Goal: Task Accomplishment & Management: Manage account settings

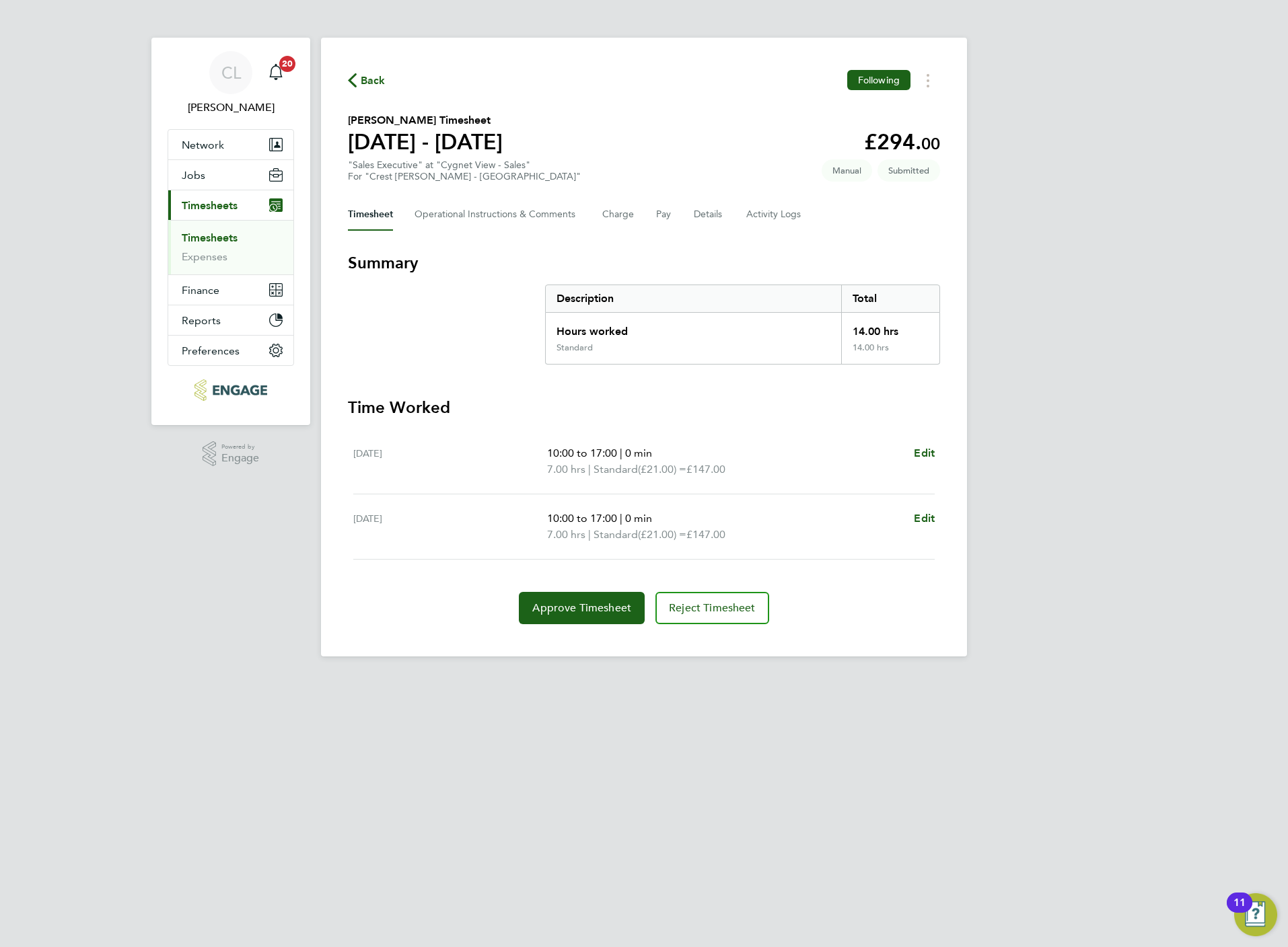
click at [226, 232] on link "Timesheets" at bounding box center [210, 238] width 56 height 13
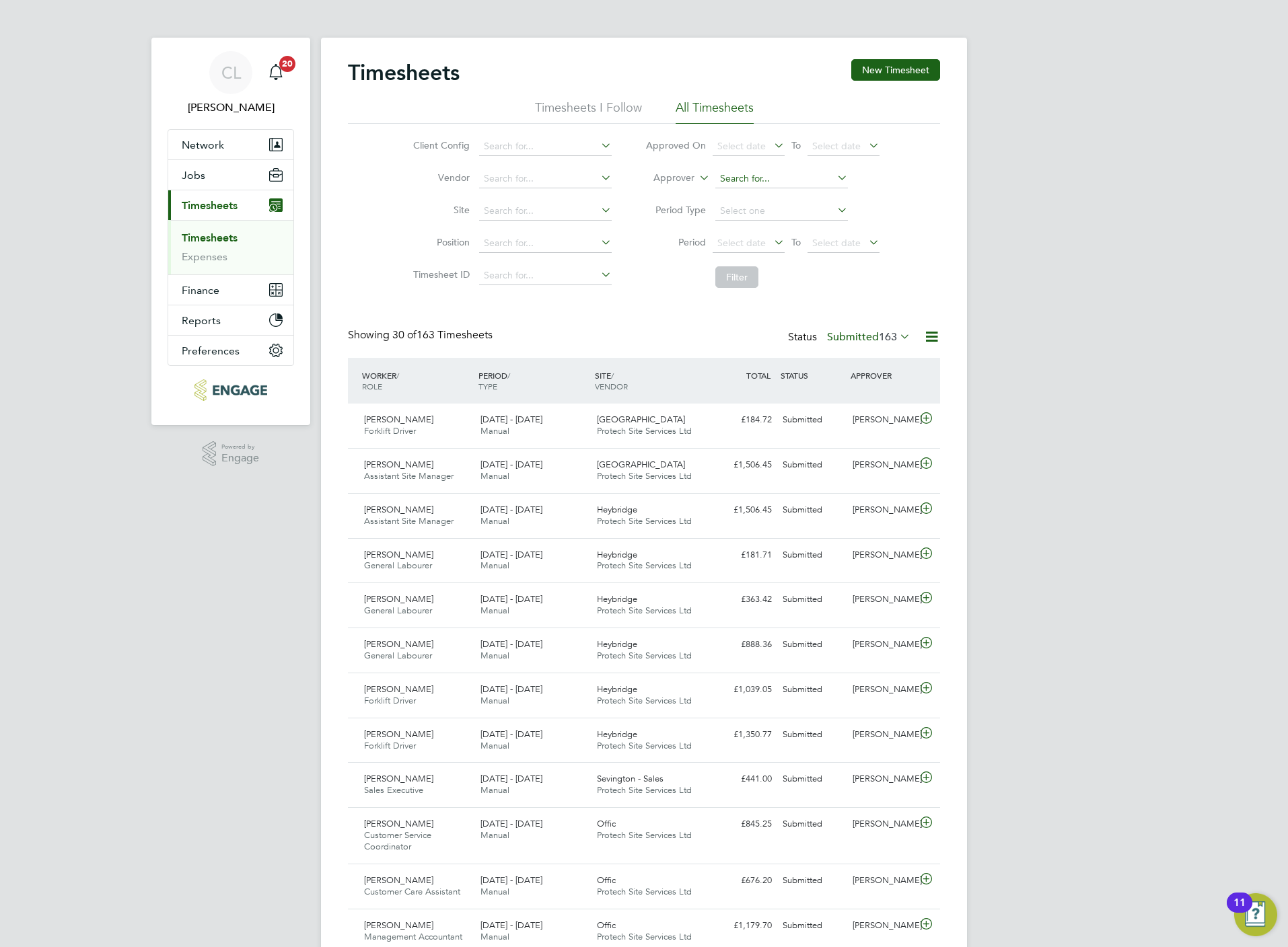
click at [766, 182] on input at bounding box center [781, 179] width 132 height 19
click at [753, 214] on li "Alis tair Kettle" at bounding box center [781, 216] width 134 height 18
type input "[PERSON_NAME]"
click at [732, 285] on button "Filter" at bounding box center [736, 277] width 43 height 22
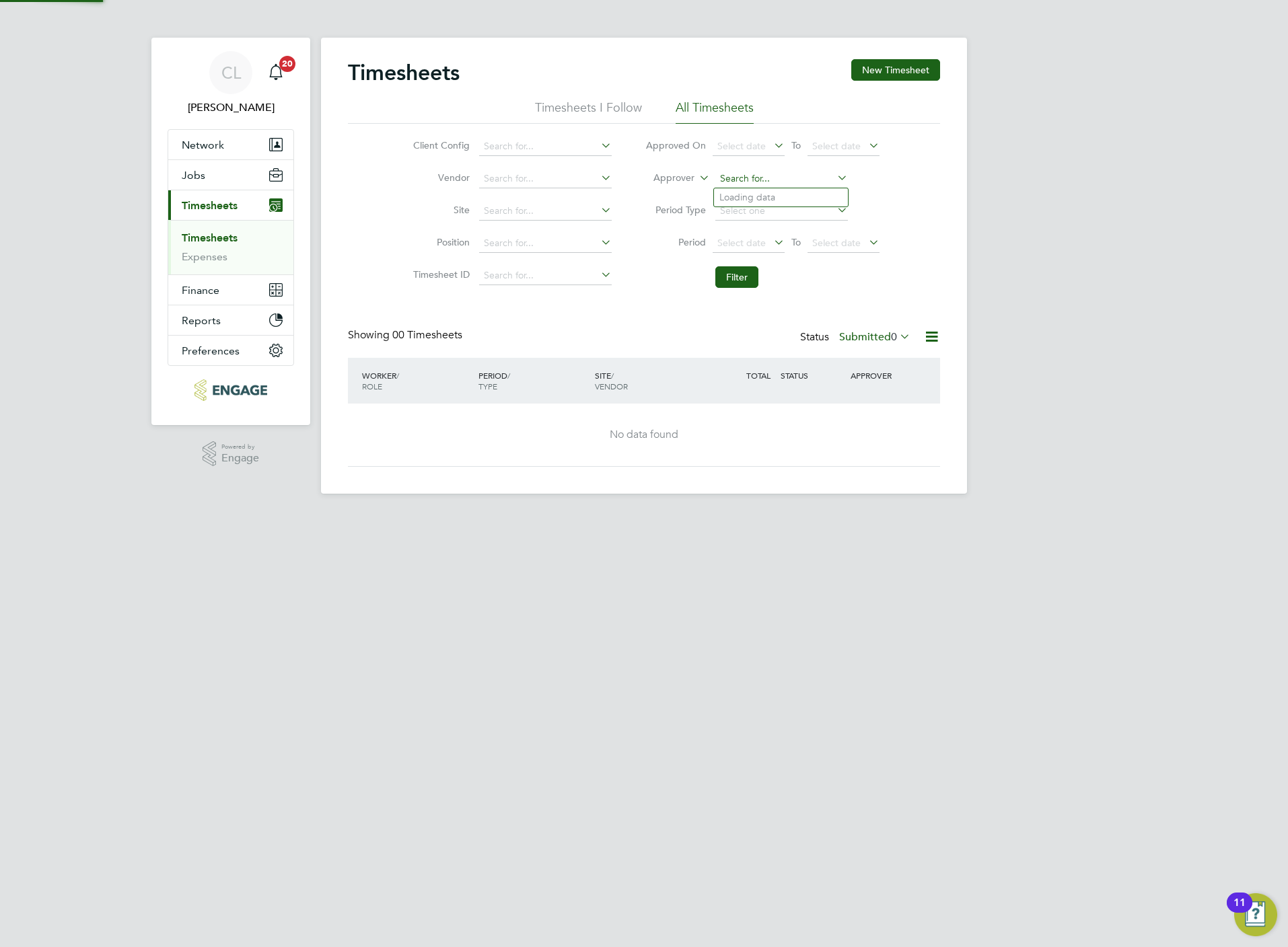
click at [759, 183] on input at bounding box center [781, 179] width 132 height 19
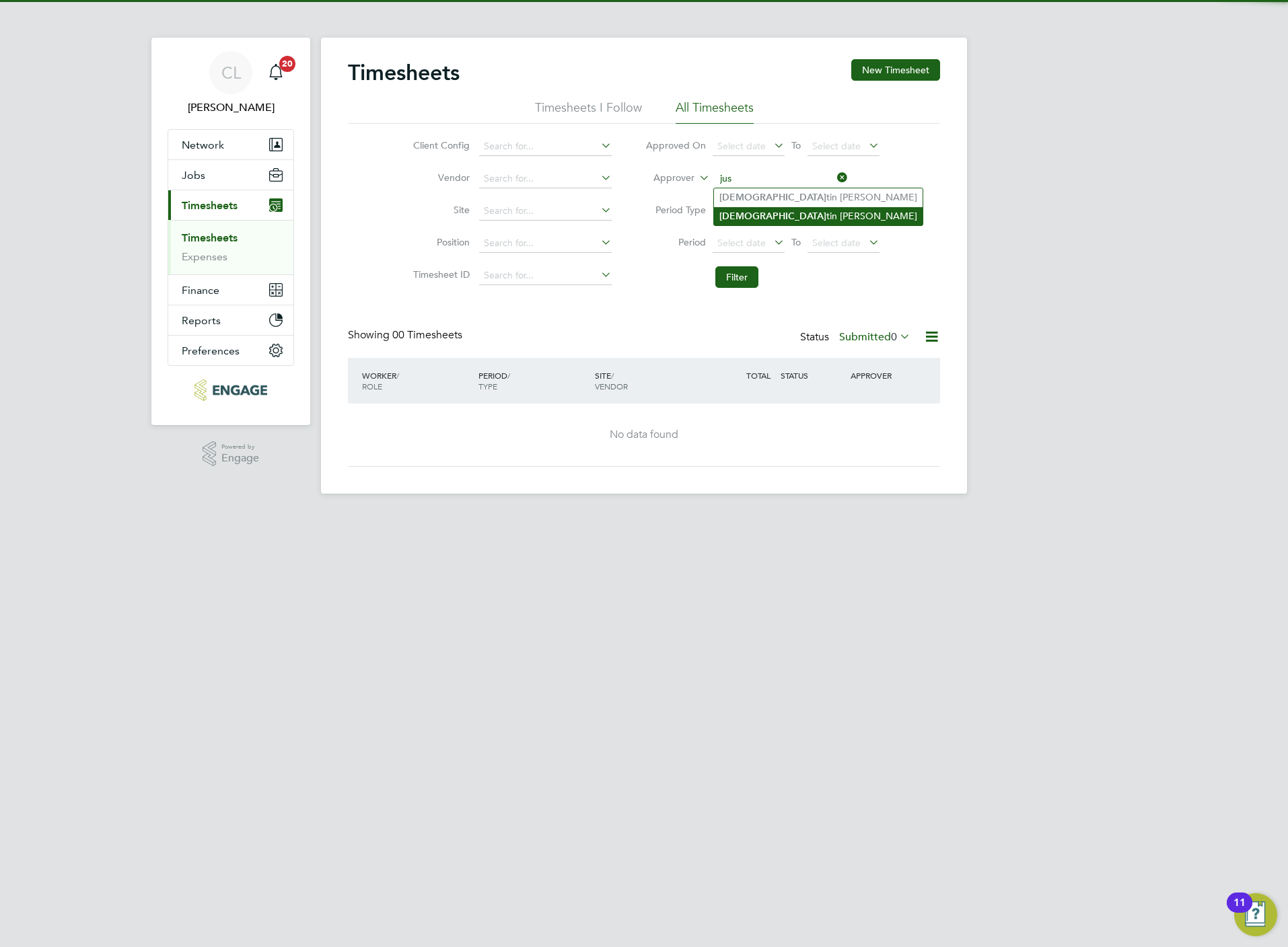
click at [762, 210] on li "Jus tin Crump" at bounding box center [819, 216] width 209 height 18
type input "[PERSON_NAME]"
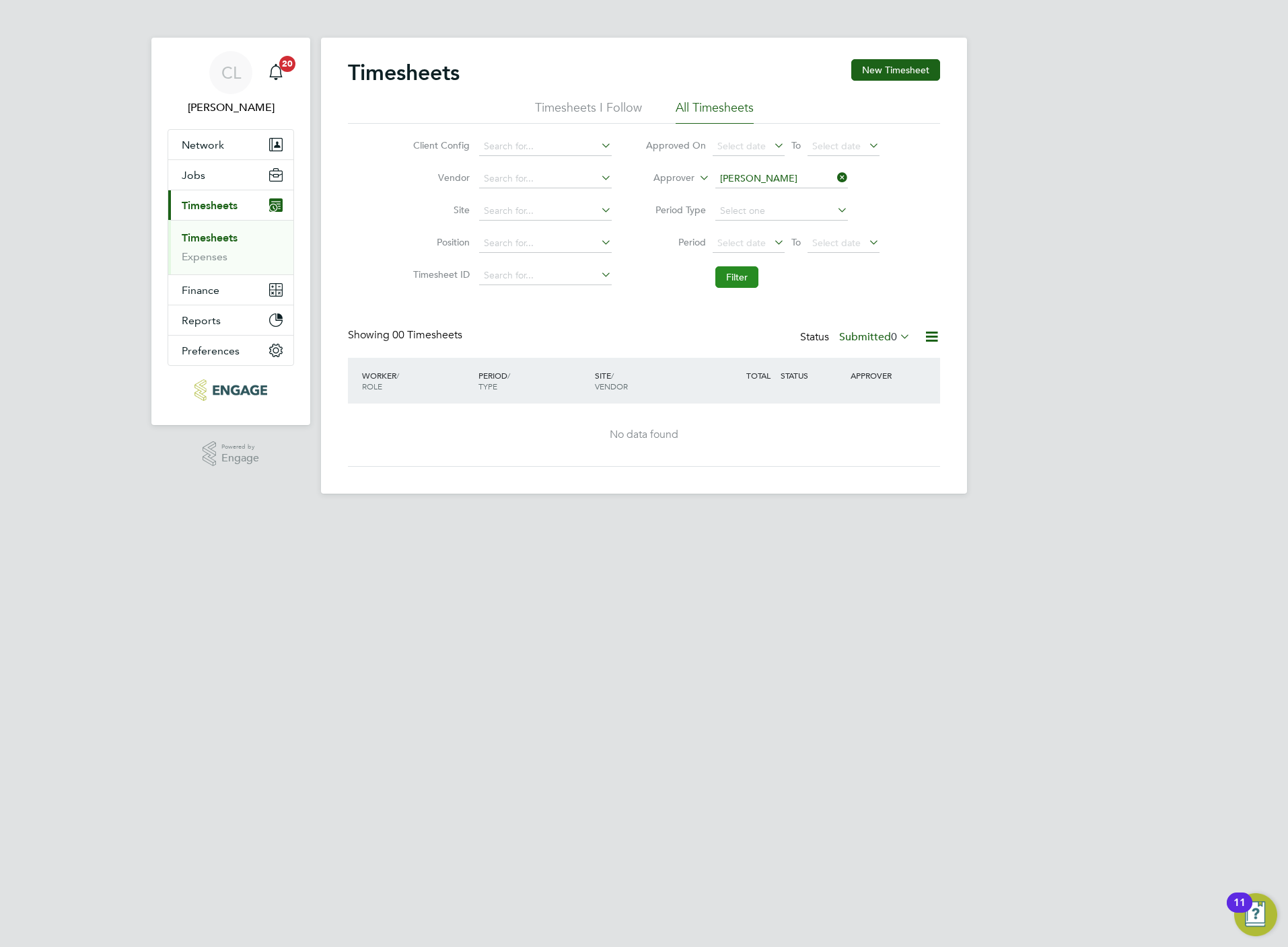
click at [743, 285] on button "Filter" at bounding box center [736, 277] width 43 height 22
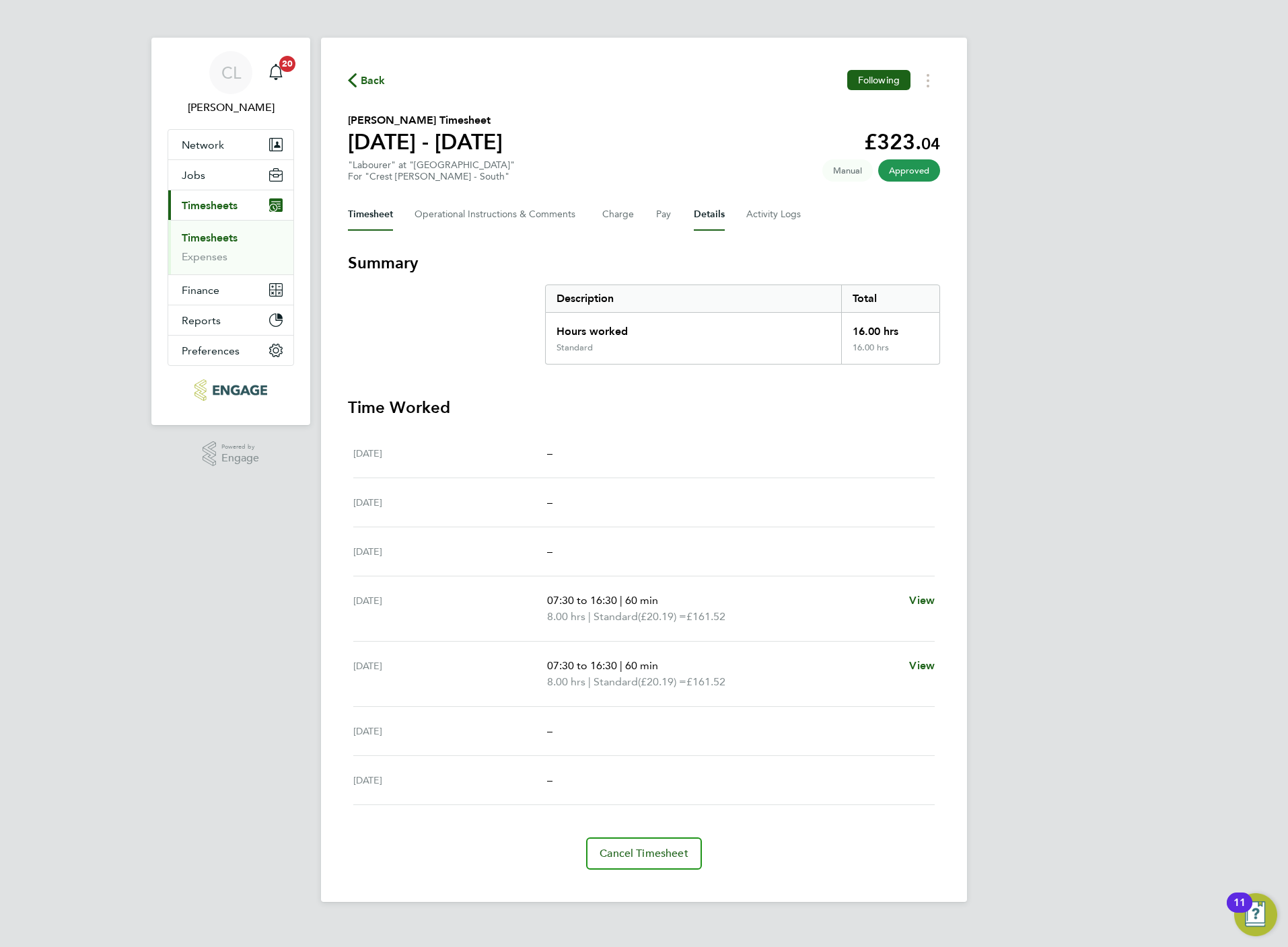
click at [707, 213] on button "Details" at bounding box center [709, 214] width 31 height 33
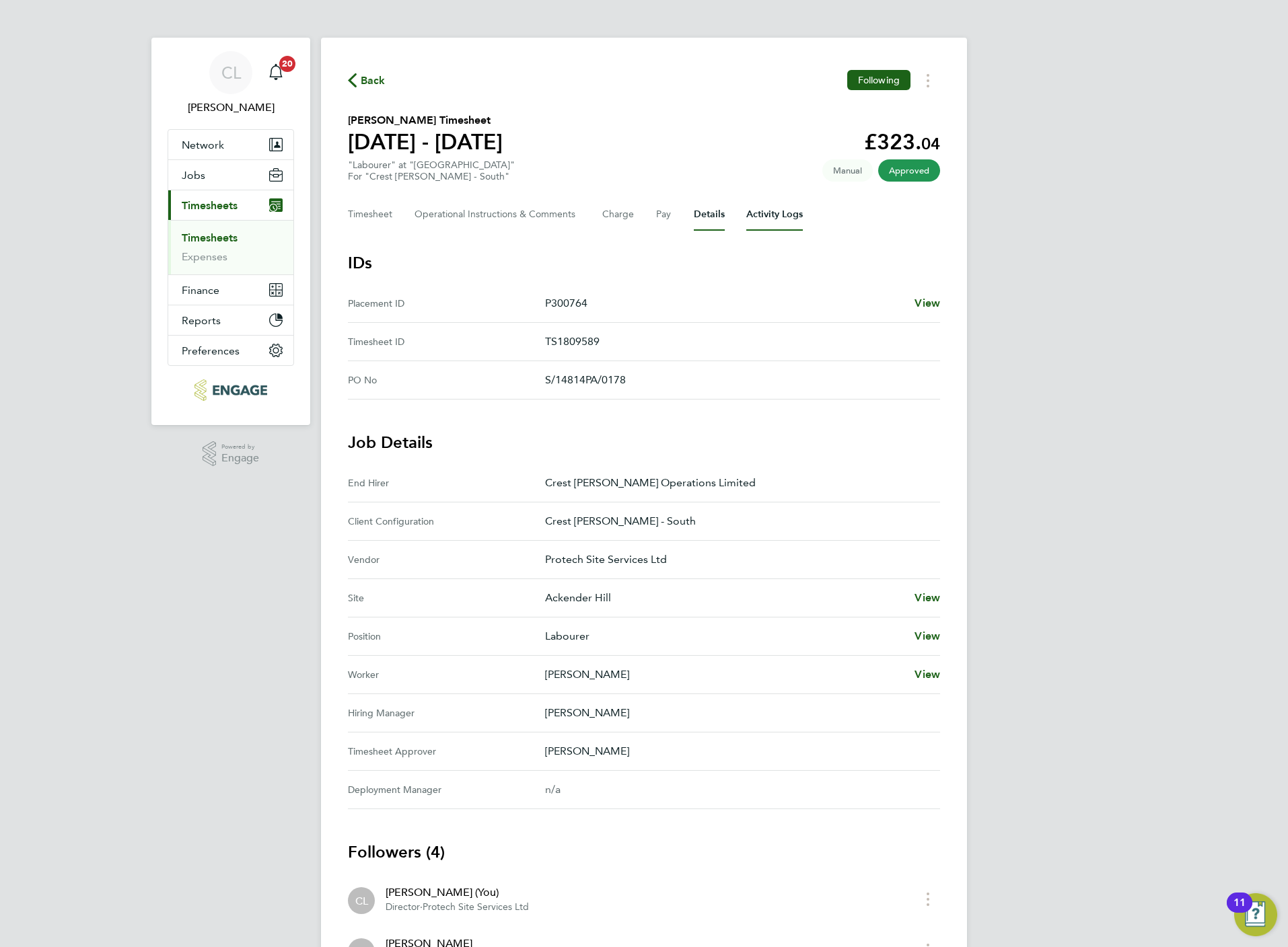
click at [778, 214] on Logs-tab "Activity Logs" at bounding box center [774, 214] width 57 height 33
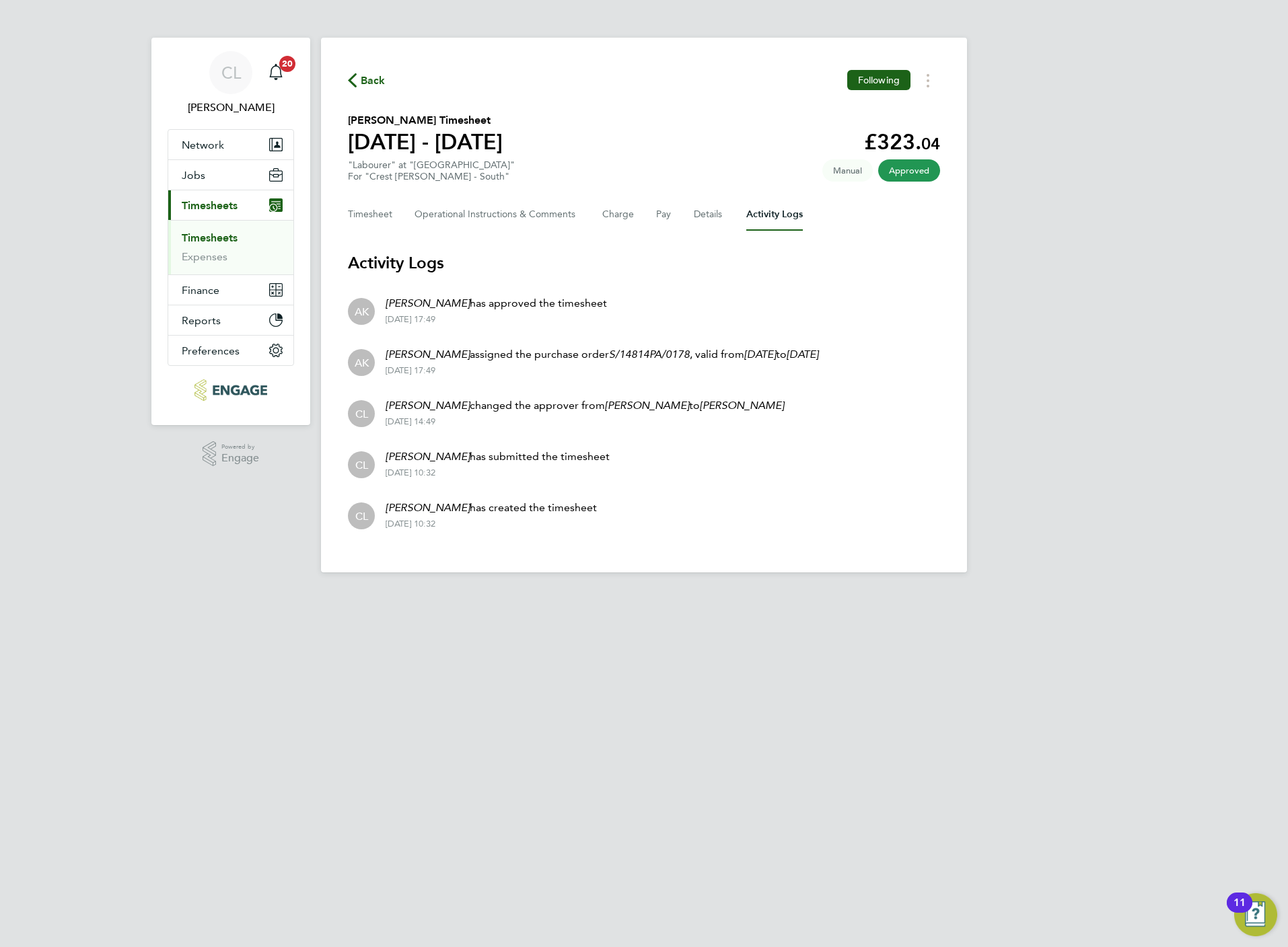
click at [234, 237] on link "Timesheets" at bounding box center [210, 238] width 56 height 13
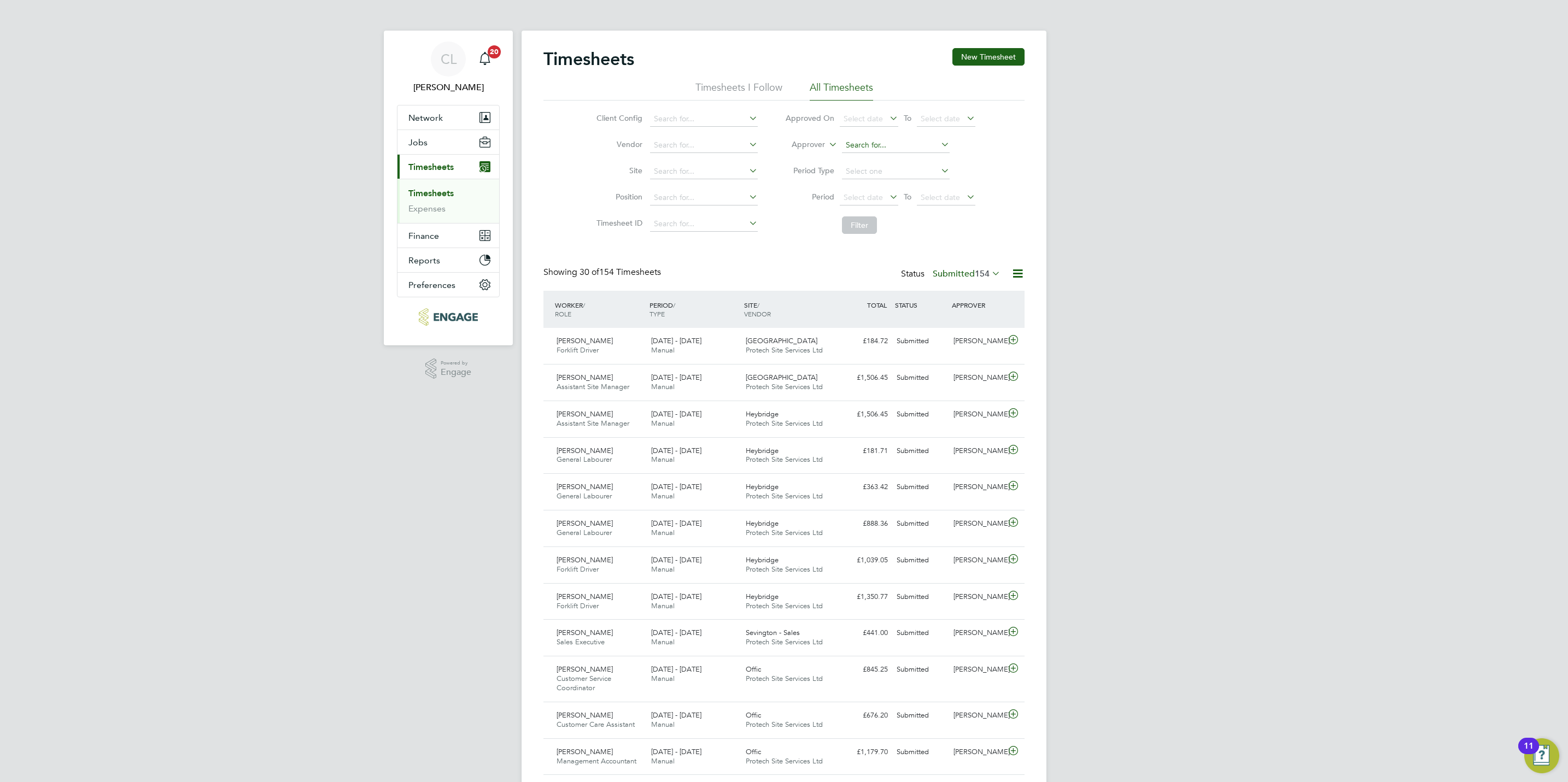
click at [867, 150] on input at bounding box center [896, 146] width 108 height 16
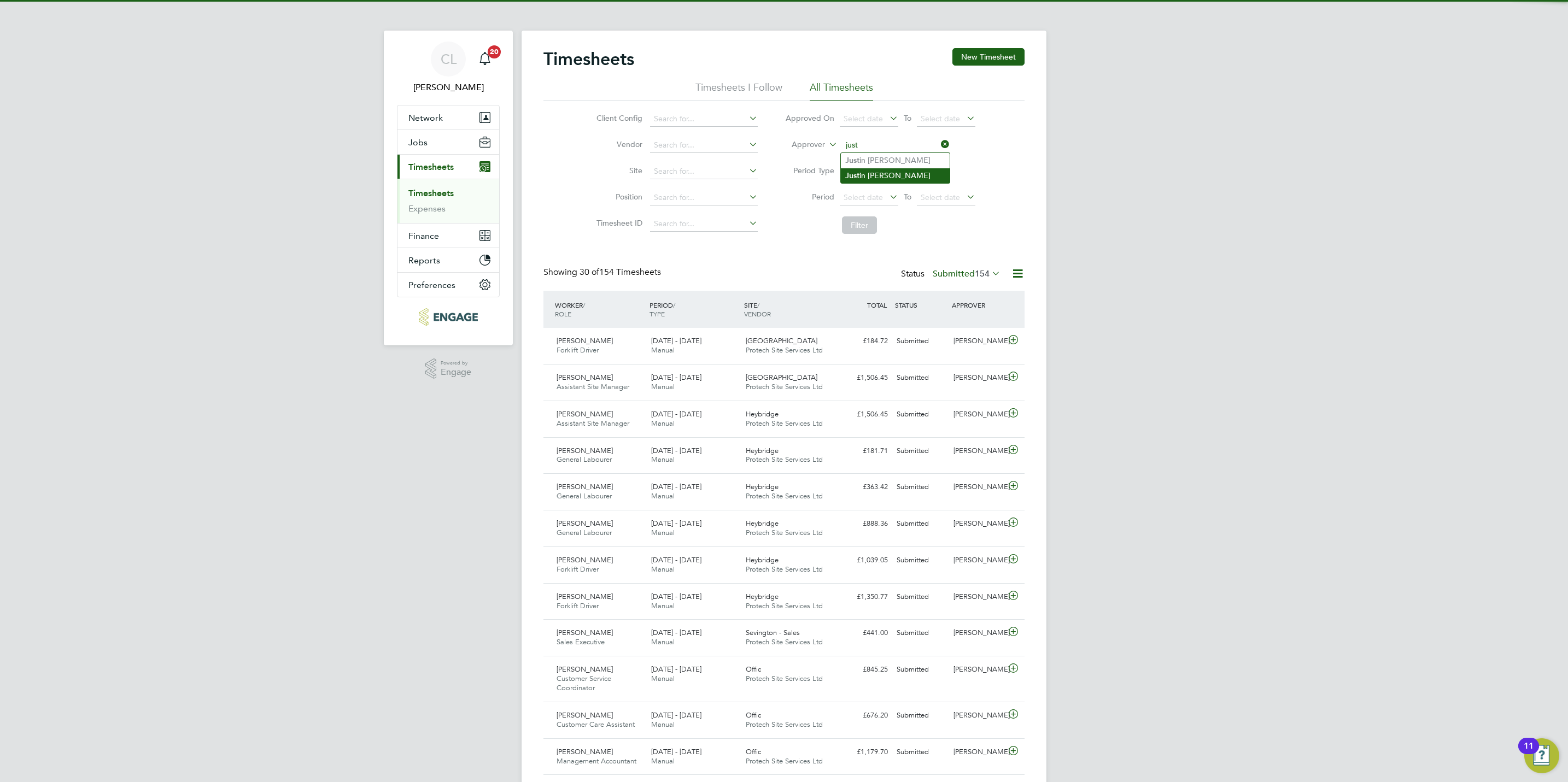
click at [879, 172] on li "Just in Crump" at bounding box center [895, 175] width 109 height 15
type input "[PERSON_NAME]"
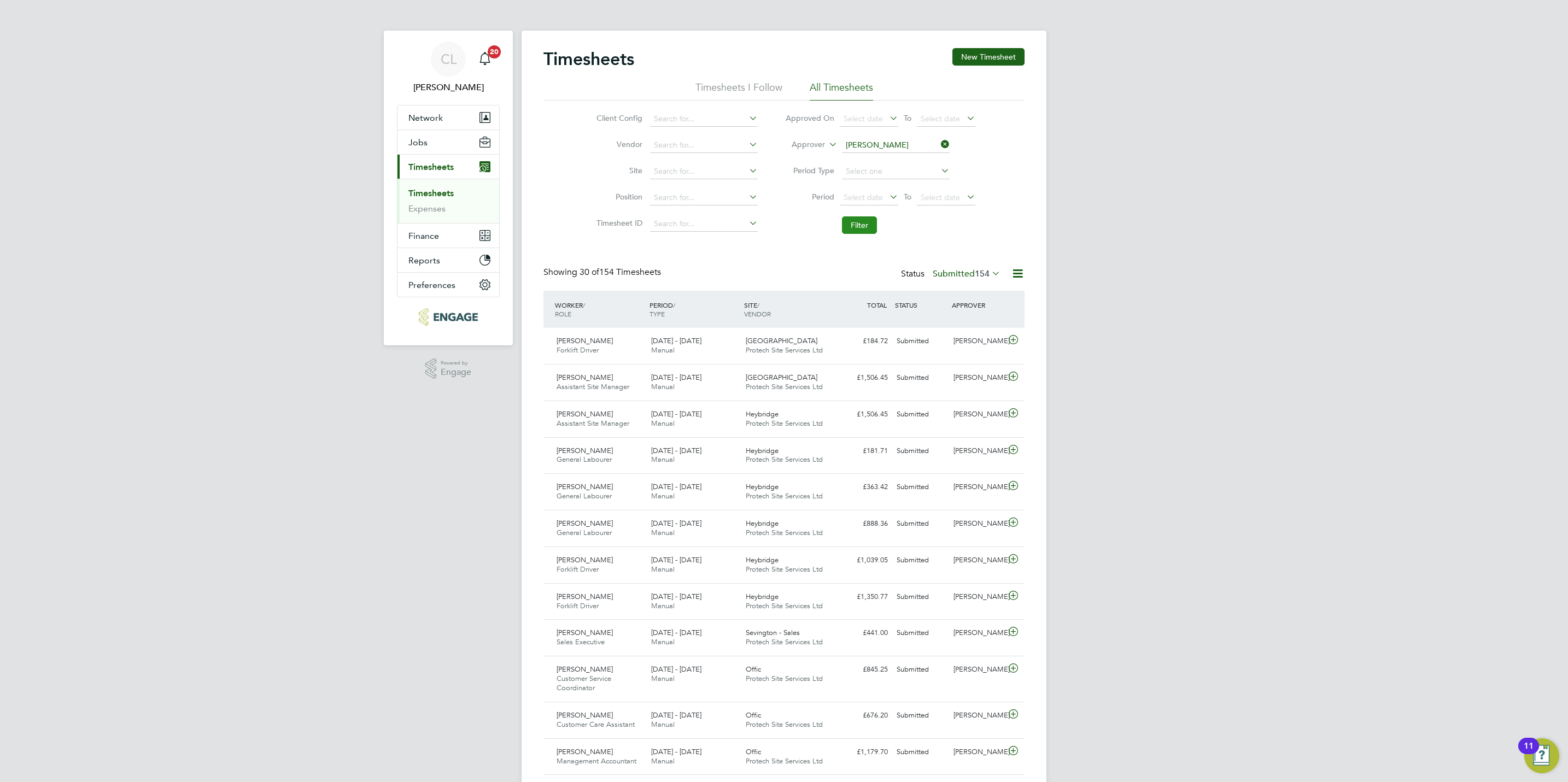
click at [871, 226] on button "Filter" at bounding box center [859, 225] width 35 height 17
click at [863, 146] on input at bounding box center [896, 146] width 108 height 16
click at [863, 172] on li "Jus tin Crump" at bounding box center [926, 175] width 170 height 15
type input "Justin Crump"
click at [860, 222] on button "Filter" at bounding box center [859, 225] width 35 height 17
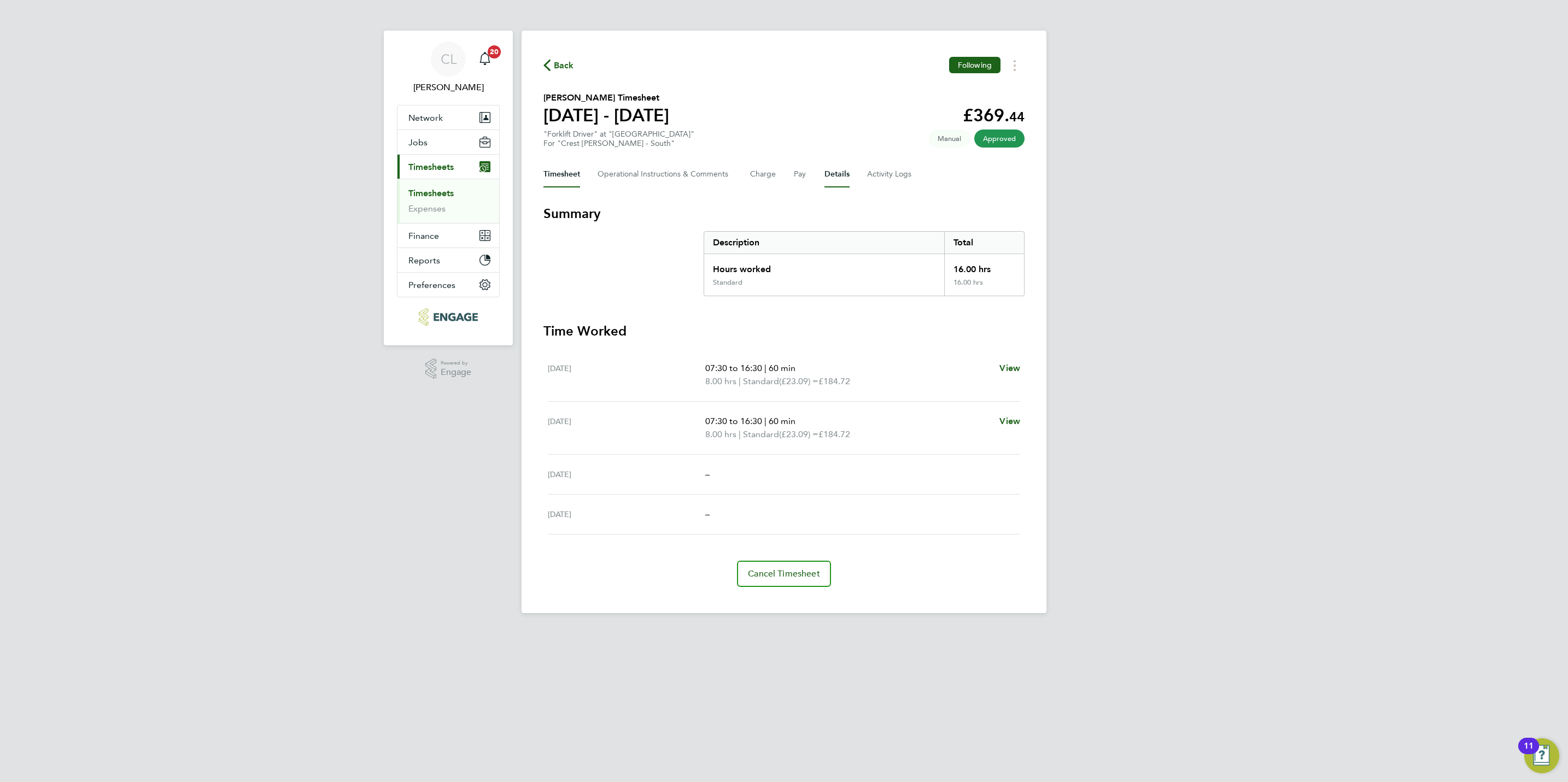
click at [845, 177] on button "Details" at bounding box center [837, 174] width 25 height 27
